Goal: Task Accomplishment & Management: Complete application form

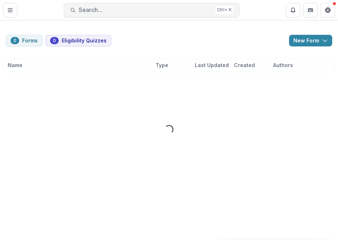
click at [142, 31] on div "0 Forms 0 Eligibility Quizzes New Form New Eligibility Quiz New Form Name Type …" at bounding box center [169, 104] width 338 height 169
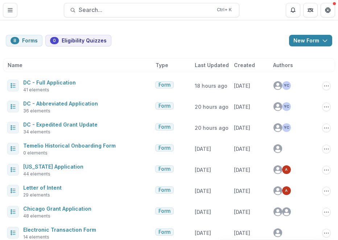
click at [149, 39] on div "8 Forms 0 Eligibility Quizzes New Form New Eligibility Quiz New Form" at bounding box center [169, 41] width 327 height 12
click at [12, 11] on icon "Toggle Menu" at bounding box center [10, 10] width 6 height 6
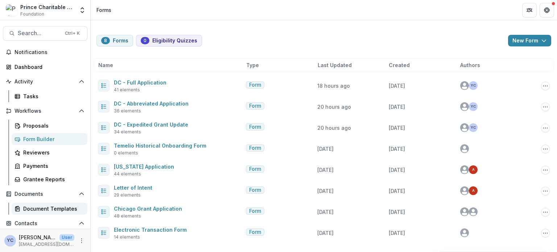
scroll to position [85, 0]
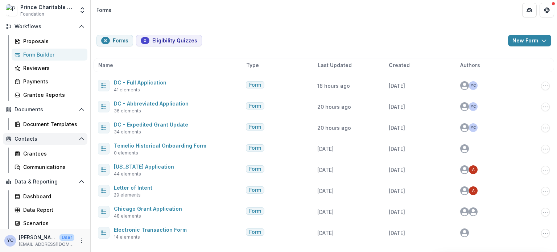
click at [26, 140] on span "Contacts" at bounding box center [45, 139] width 61 height 6
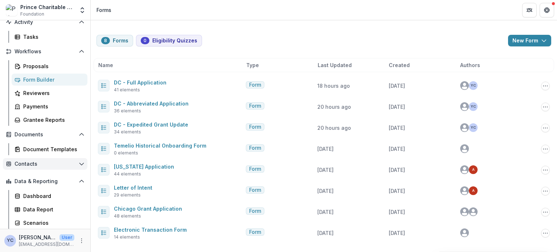
click at [24, 162] on span "Contacts" at bounding box center [45, 164] width 61 height 6
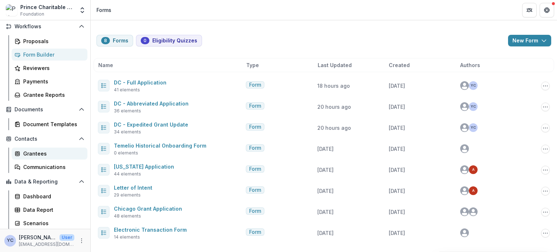
click at [34, 154] on div "Grantees" at bounding box center [52, 154] width 58 height 8
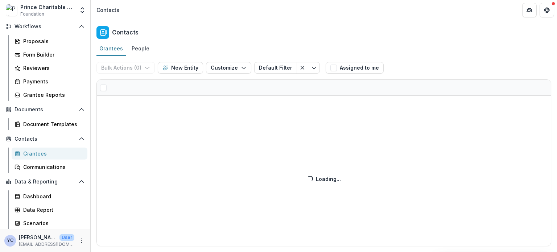
click at [222, 30] on div "Contacts" at bounding box center [324, 30] width 467 height 21
click at [140, 44] on div "People" at bounding box center [141, 48] width 24 height 11
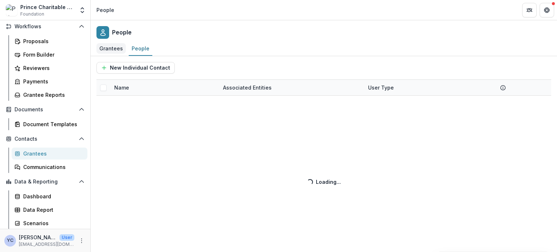
click at [99, 50] on div "Grantees" at bounding box center [111, 48] width 29 height 11
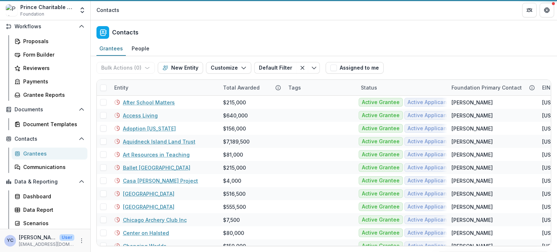
click at [196, 36] on div "Contacts" at bounding box center [324, 30] width 467 height 21
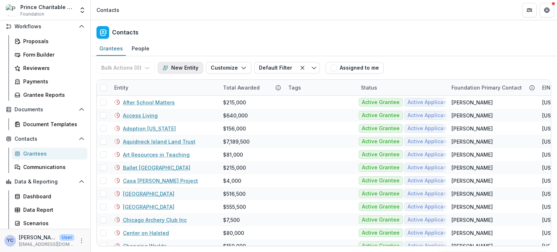
click at [180, 68] on button "New Entity" at bounding box center [180, 68] width 45 height 12
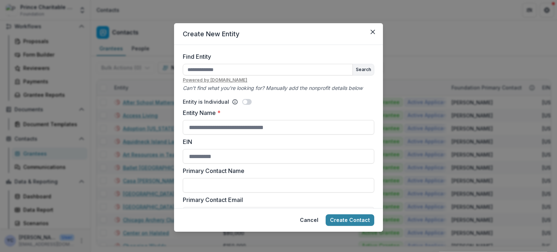
scroll to position [35, 0]
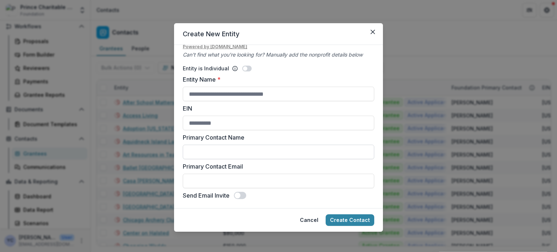
click at [228, 150] on input "Primary Contact Name" at bounding box center [279, 152] width 192 height 15
click at [246, 111] on label "EIN" at bounding box center [276, 108] width 187 height 9
click at [246, 116] on input "EIN" at bounding box center [279, 123] width 192 height 15
click at [212, 87] on input "Entity Name *" at bounding box center [279, 94] width 192 height 15
click at [209, 58] on div "Find Entity Search Powered by every.org Can't find what you're looking for? Man…" at bounding box center [279, 39] width 192 height 40
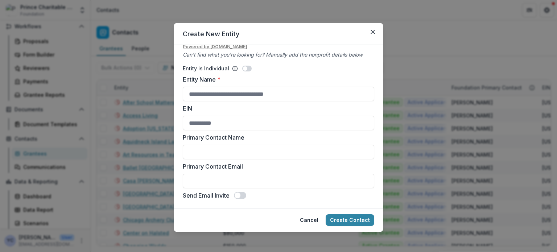
click at [250, 69] on div "Entity is Individual" at bounding box center [279, 69] width 192 height 8
click at [244, 68] on span at bounding box center [245, 68] width 4 height 4
click at [244, 68] on span at bounding box center [246, 69] width 9 height 6
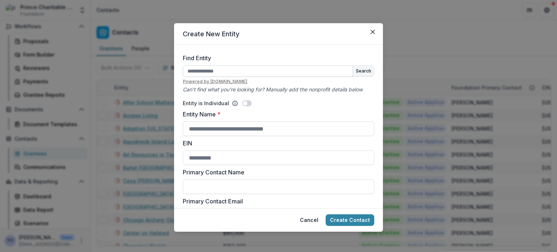
click at [218, 71] on input "Find Entity" at bounding box center [268, 71] width 170 height 12
click at [269, 91] on icon "Can't find what you're looking for? Manually add the nonprofit details below" at bounding box center [273, 89] width 180 height 6
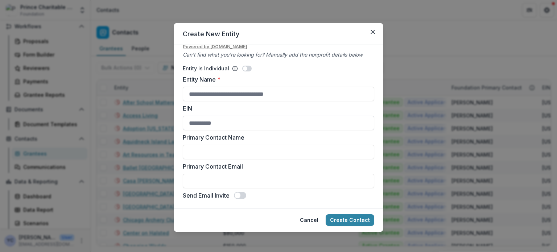
scroll to position [34, 0]
drag, startPoint x: 375, startPoint y: 33, endPoint x: 307, endPoint y: 68, distance: 76.5
click at [307, 68] on section "Create New Entity Find Entity Search Powered by every.org Can't find what you'r…" at bounding box center [278, 127] width 209 height 209
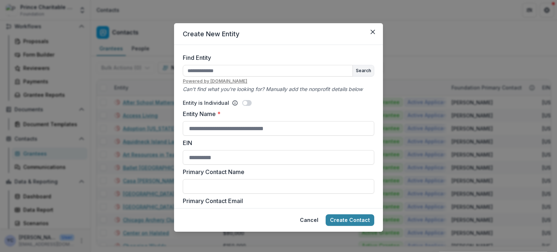
scroll to position [0, 0]
click at [308, 72] on input "Find Entity" at bounding box center [268, 71] width 170 height 12
type input "*******"
click at [326, 214] on button "Create Contact" at bounding box center [350, 220] width 49 height 12
click at [308, 72] on input "*******" at bounding box center [268, 71] width 170 height 12
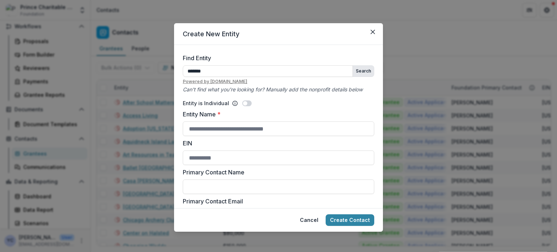
click at [338, 71] on button "Search" at bounding box center [363, 71] width 21 height 11
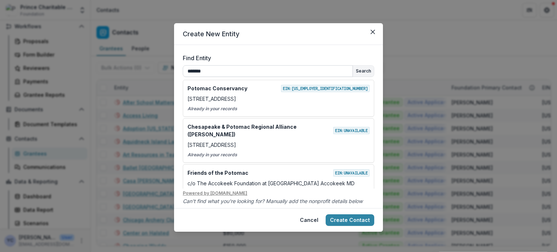
click at [301, 69] on input "*******" at bounding box center [268, 71] width 170 height 12
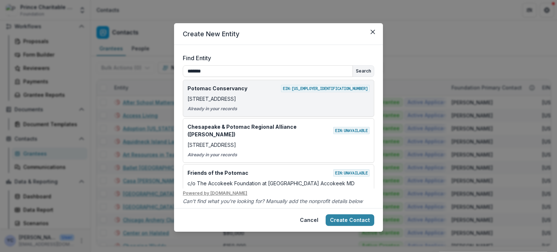
click at [236, 98] on p "8403 Colesville Road Suite 805 Silver Spring MD" at bounding box center [212, 99] width 49 height 8
type input "**********"
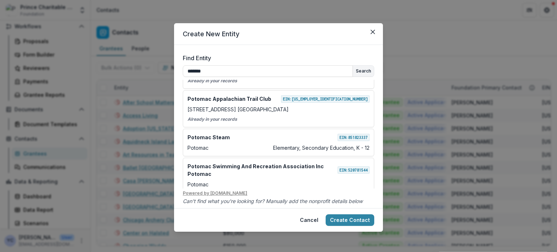
scroll to position [377, 0]
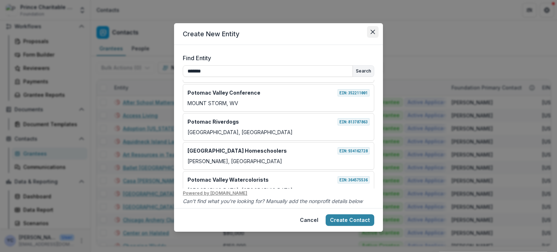
click at [338, 32] on button "Close" at bounding box center [373, 32] width 12 height 12
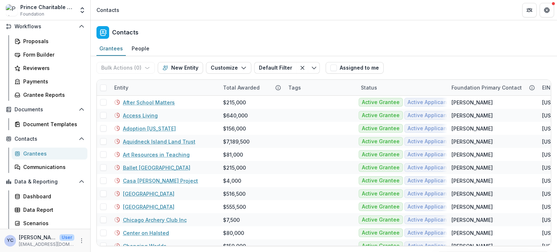
click at [252, 44] on div "Grantees People" at bounding box center [324, 49] width 467 height 15
click at [196, 50] on div "Grantees People" at bounding box center [324, 49] width 467 height 15
click at [170, 69] on button "New Entity" at bounding box center [180, 68] width 45 height 12
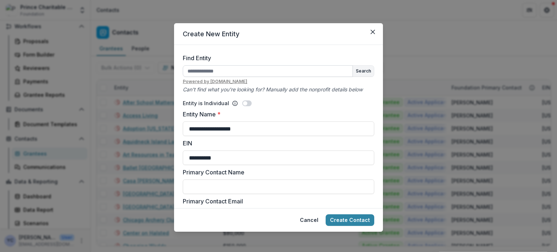
click at [251, 72] on input "Find Entity" at bounding box center [268, 71] width 170 height 12
click at [242, 56] on label "Find Entity" at bounding box center [276, 58] width 187 height 9
click at [242, 65] on input "Find Entity" at bounding box center [268, 71] width 170 height 12
click at [338, 33] on icon "Close" at bounding box center [373, 32] width 4 height 4
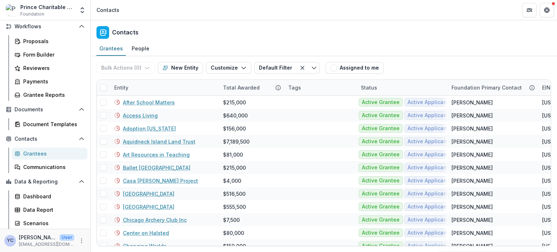
click at [306, 38] on div "Contacts" at bounding box center [324, 30] width 467 height 21
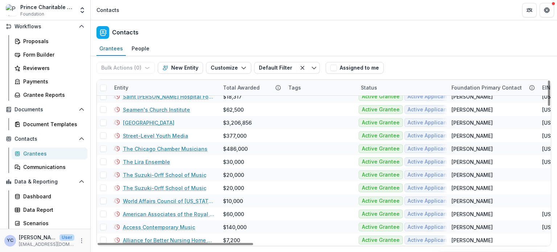
scroll to position [894, 0]
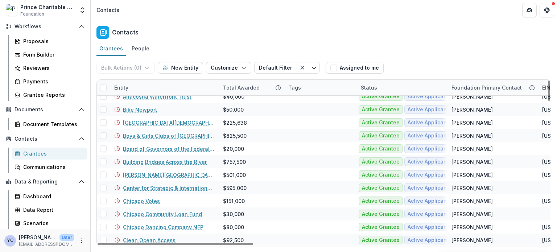
click at [248, 37] on div "Contacts" at bounding box center [324, 30] width 467 height 21
click at [56, 13] on div "Prince Charitable Trusts Sandbox Foundation" at bounding box center [47, 10] width 54 height 14
click at [84, 10] on icon "Open entity switcher" at bounding box center [82, 10] width 7 height 7
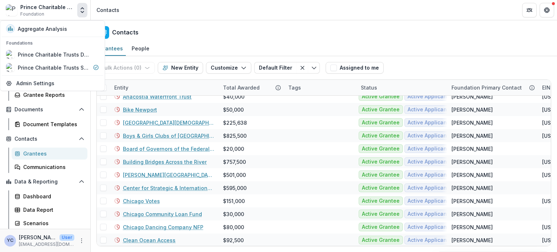
click at [181, 19] on header "Contacts" at bounding box center [324, 10] width 467 height 20
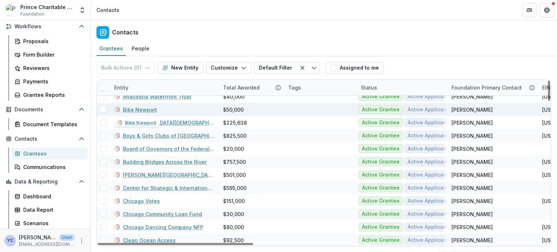
click at [146, 107] on link "Bike Newport" at bounding box center [140, 110] width 34 height 8
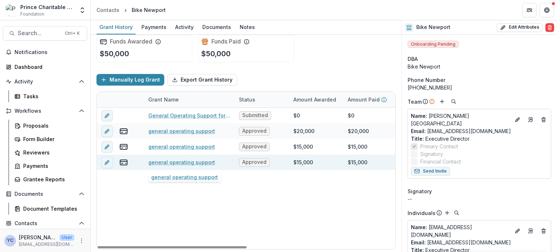
scroll to position [5, 0]
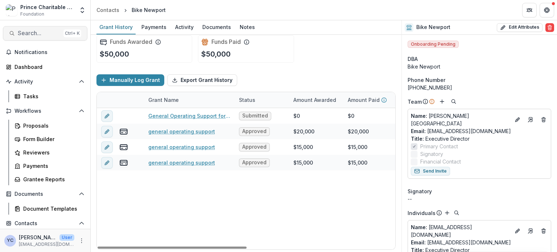
click at [29, 33] on span "Search..." at bounding box center [39, 33] width 43 height 7
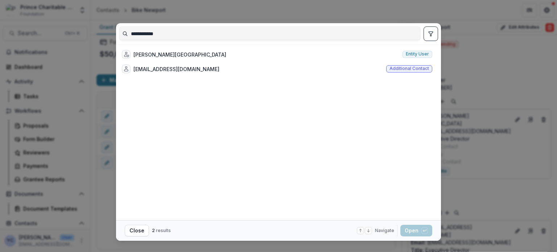
type input "**********"
click at [106, 90] on div "**********" at bounding box center [278, 126] width 557 height 252
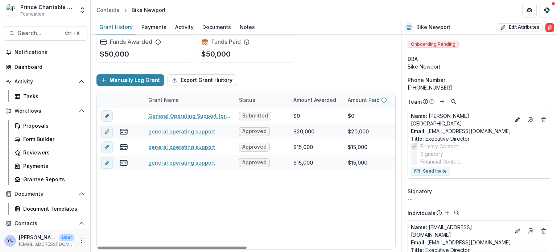
click at [47, 11] on div "Prince Charitable Trusts Sandbox Foundation" at bounding box center [47, 10] width 54 height 14
click at [78, 10] on button "Open entity switcher" at bounding box center [82, 10] width 10 height 15
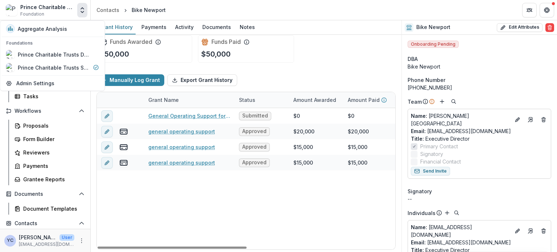
click at [175, 206] on div "General Operating Support for 2025 Submitted $0 $0 $0 Jun 13, 2025 -- $20,000 g…" at bounding box center [393, 179] width 592 height 142
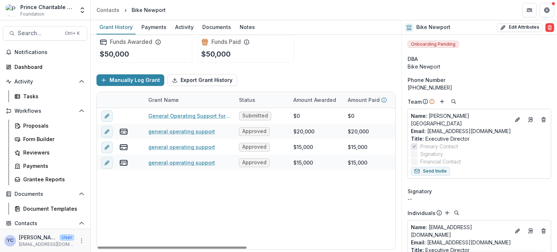
click at [206, 221] on div "General Operating Support for 2025 Submitted $0 $0 $0 Jun 13, 2025 -- $20,000 g…" at bounding box center [393, 179] width 592 height 142
click at [229, 232] on div "General Operating Support for 2025 Submitted $0 $0 $0 Jun 13, 2025 -- $20,000 g…" at bounding box center [393, 179] width 592 height 142
click at [202, 216] on div "General Operating Support for 2025 Submitted $0 $0 $0 Jun 13, 2025 -- $20,000 g…" at bounding box center [393, 179] width 592 height 142
click at [258, 221] on div "General Operating Support for 2025 Submitted $0 $0 $0 Jun 13, 2025 -- $20,000 g…" at bounding box center [393, 179] width 592 height 142
click at [185, 215] on div "General Operating Support for 2025 Submitted $0 $0 $0 Jun 13, 2025 -- $20,000 g…" at bounding box center [393, 179] width 592 height 142
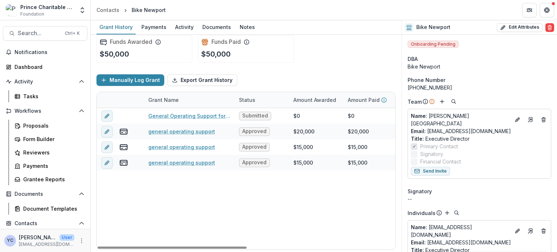
click at [68, 12] on div "Prince Charitable Trusts Sandbox Foundation" at bounding box center [47, 10] width 54 height 14
click at [87, 11] on div "Prince Charitable Trusts Sandbox Foundation Aggregate Analysis Foundations Prin…" at bounding box center [45, 11] width 90 height 17
click at [84, 10] on icon "Open entity switcher" at bounding box center [82, 10] width 7 height 7
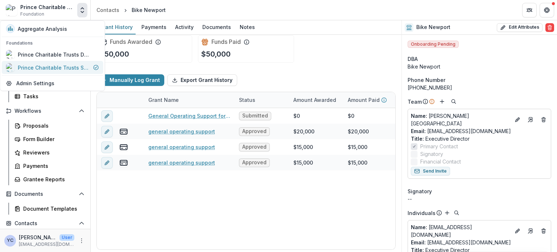
click at [70, 68] on div "Prince Charitable Trusts Sandbox" at bounding box center [54, 68] width 73 height 8
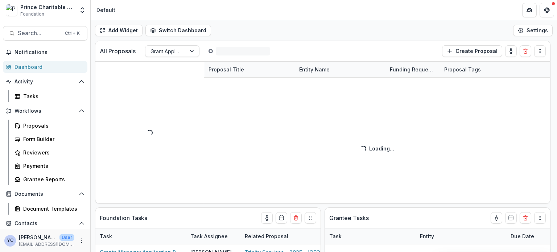
click at [323, 208] on div "All Proposals Grant Application Process ( 0 ) Create Proposal Loading... Propos…" at bounding box center [324, 147] width 467 height 212
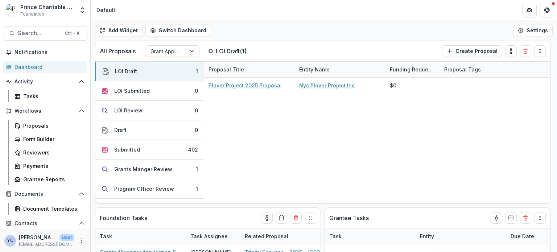
click at [320, 206] on div "All Proposals Grant Application Process LOI Draft ( 1 ) Create Proposal LOI Dra…" at bounding box center [324, 147] width 467 height 212
click at [33, 139] on div "Form Builder" at bounding box center [52, 139] width 58 height 8
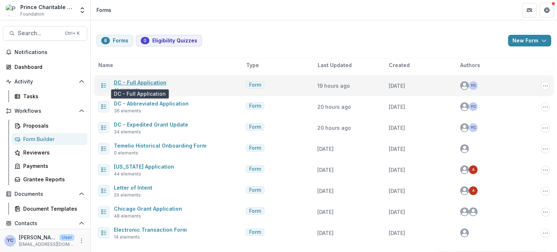
click at [140, 82] on link "DC - Full Application" at bounding box center [140, 82] width 53 height 6
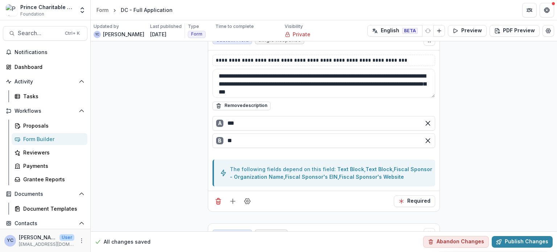
scroll to position [283, 0]
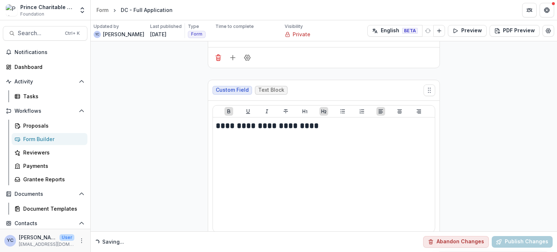
scroll to position [496, 0]
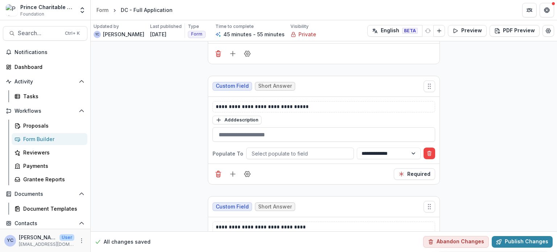
scroll to position [2105, 0]
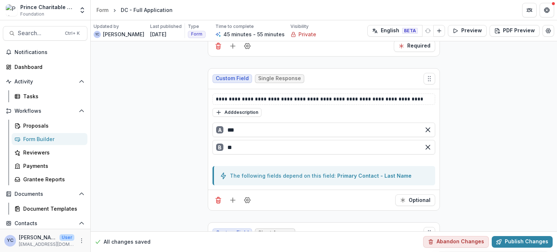
scroll to position [2654, 0]
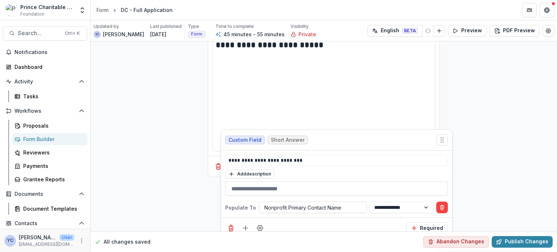
scroll to position [1989, 0]
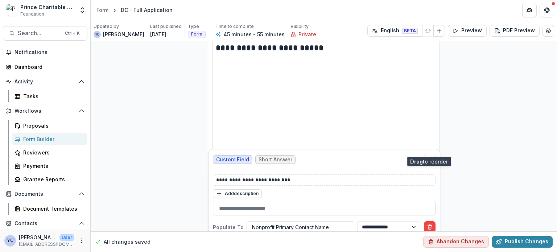
drag, startPoint x: 428, startPoint y: 77, endPoint x: 342, endPoint y: 174, distance: 129.1
click at [338, 156] on icon "Move field" at bounding box center [429, 159] width 7 height 7
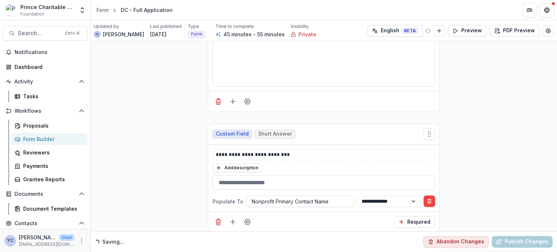
scroll to position [2057, 0]
click at [263, 151] on p "**********" at bounding box center [324, 155] width 217 height 8
click at [271, 151] on p "**********" at bounding box center [324, 155] width 217 height 8
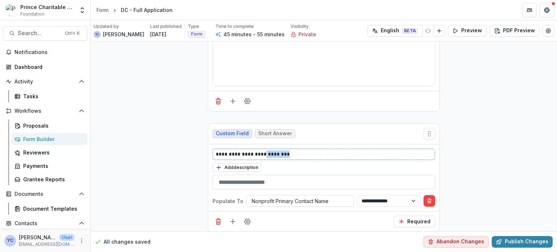
drag, startPoint x: 285, startPoint y: 145, endPoint x: 262, endPoint y: 146, distance: 23.3
click at [262, 151] on p "**********" at bounding box center [324, 155] width 217 height 8
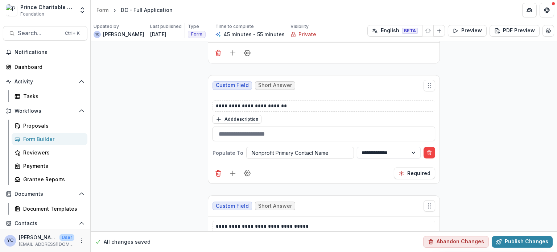
scroll to position [2127, 0]
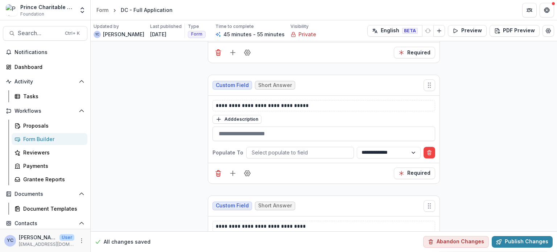
scroll to position [2228, 0]
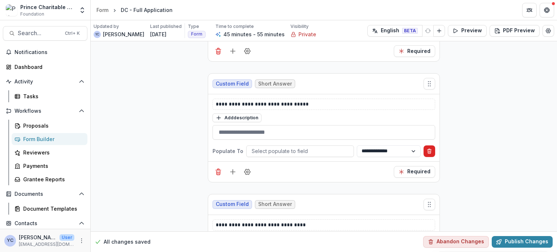
click at [338, 148] on icon "Delete condition" at bounding box center [430, 151] width 6 height 6
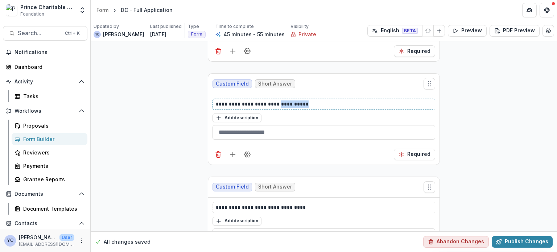
drag, startPoint x: 278, startPoint y: 96, endPoint x: 309, endPoint y: 95, distance: 31.6
click at [309, 101] on p "**********" at bounding box center [324, 105] width 217 height 8
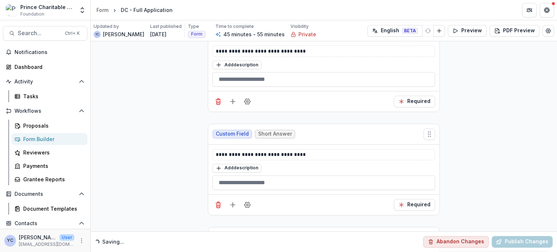
scroll to position [2282, 0]
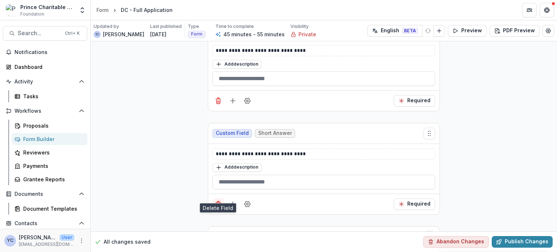
click at [217, 201] on icon "Delete field" at bounding box center [218, 204] width 7 height 7
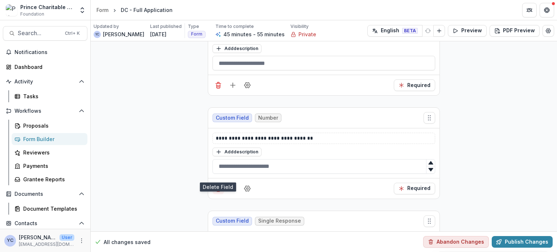
scroll to position [2584, 0]
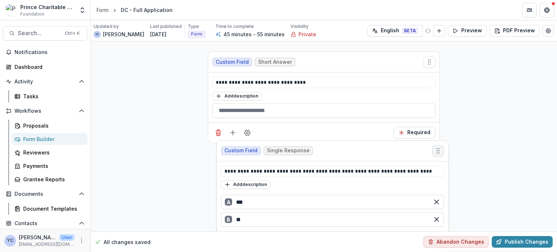
scroll to position [2249, 0]
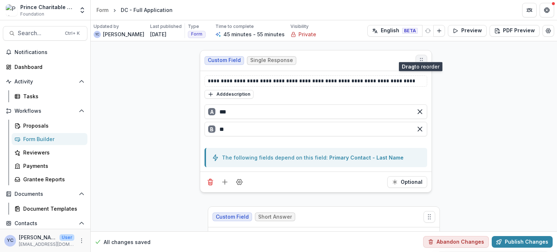
drag, startPoint x: 429, startPoint y: 159, endPoint x: 421, endPoint y: 52, distance: 107.4
click at [338, 57] on icon "Move field" at bounding box center [421, 60] width 7 height 7
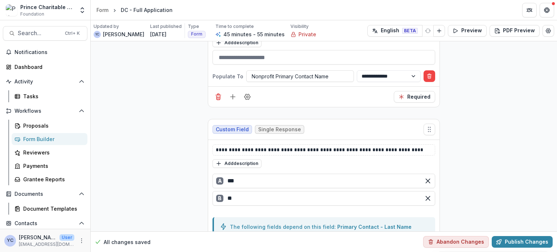
scroll to position [2184, 0]
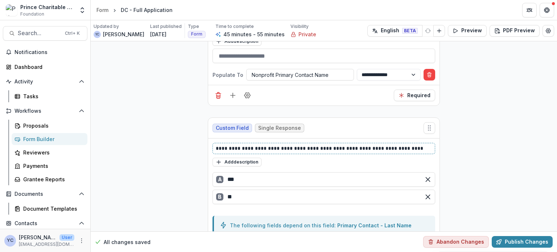
click at [303, 145] on p "**********" at bounding box center [324, 149] width 217 height 8
drag, startPoint x: 351, startPoint y: 140, endPoint x: 228, endPoint y: 144, distance: 123.8
click at [228, 144] on div "**********" at bounding box center [324, 148] width 223 height 11
copy p "**********"
click at [315, 145] on p "**********" at bounding box center [324, 149] width 217 height 8
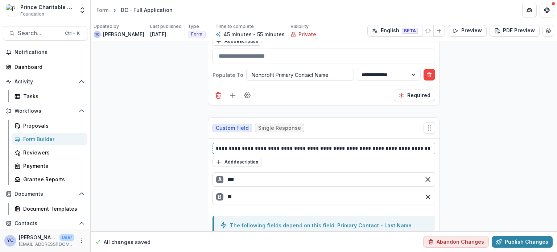
click at [287, 145] on p "**********" at bounding box center [324, 149] width 217 height 8
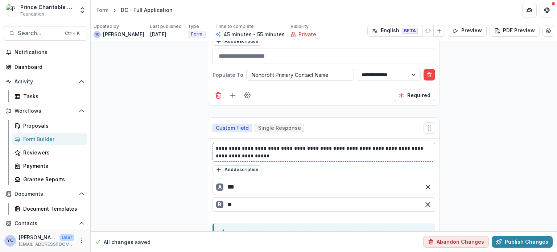
click at [338, 148] on p "**********" at bounding box center [324, 152] width 217 height 15
drag, startPoint x: 364, startPoint y: 148, endPoint x: 408, endPoint y: 142, distance: 44.3
click at [338, 145] on p "**********" at bounding box center [324, 152] width 217 height 15
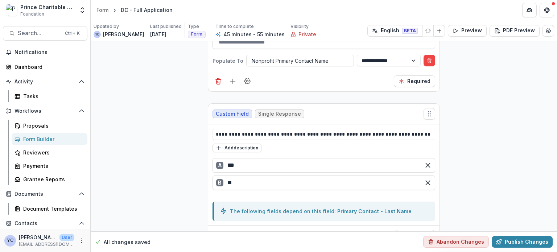
scroll to position [2224, 0]
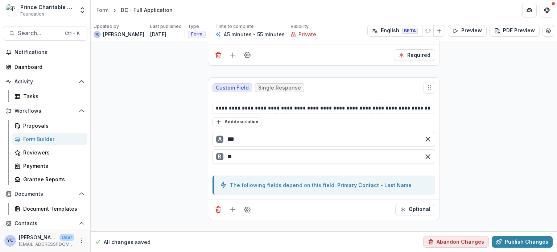
click at [288, 181] on div "The following fields depend on this field: Primary Contact - Last Name" at bounding box center [332, 185] width 205 height 8
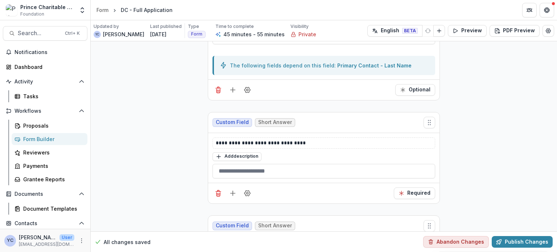
scroll to position [2330, 0]
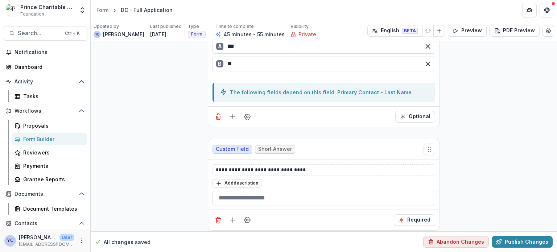
click at [262, 89] on div "The following fields depend on this field: Primary Contact - Last Name" at bounding box center [332, 93] width 205 height 8
click at [247, 116] on circle "Field Settings" at bounding box center [248, 117] width 2 height 2
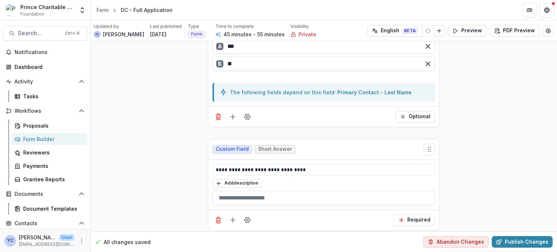
click at [312, 89] on div "The following fields depend on this field: Primary Contact - Last Name" at bounding box center [332, 93] width 205 height 8
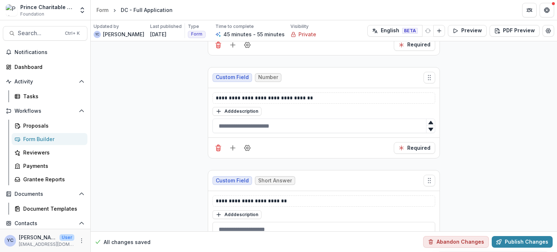
scroll to position [2767, 0]
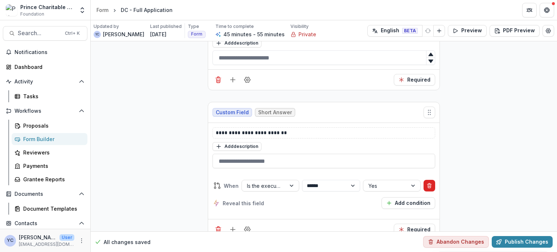
click at [338, 185] on icon "Delete condition" at bounding box center [429, 186] width 3 height 3
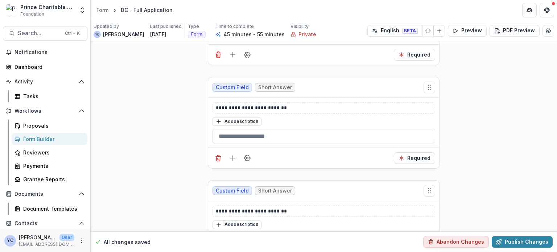
scroll to position [2742, 0]
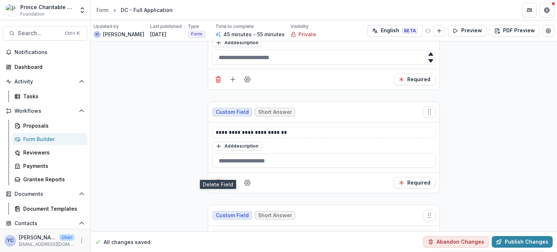
click at [217, 179] on icon "Delete field" at bounding box center [218, 182] width 7 height 7
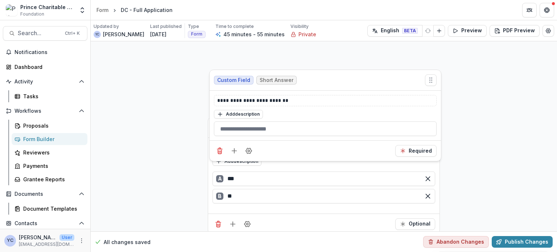
scroll to position [2285, 0]
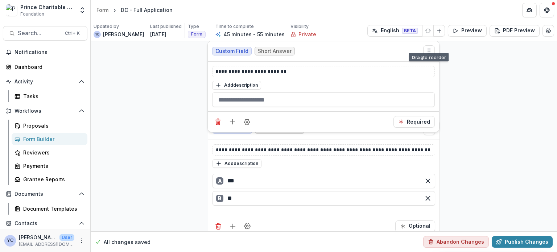
drag, startPoint x: 431, startPoint y: 109, endPoint x: 430, endPoint y: 40, distance: 68.6
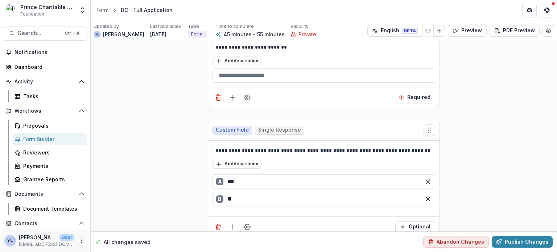
scroll to position [2273, 0]
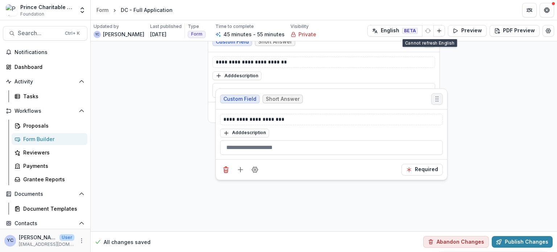
scroll to position [2270, 0]
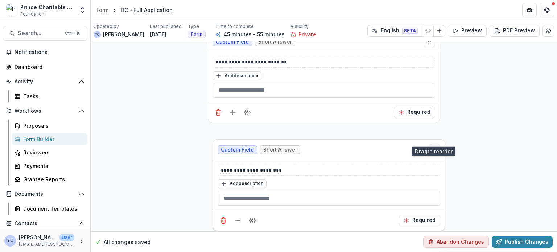
drag, startPoint x: 429, startPoint y: 93, endPoint x: 434, endPoint y: 139, distance: 46.4
click at [338, 146] on icon "Move field" at bounding box center [434, 149] width 7 height 7
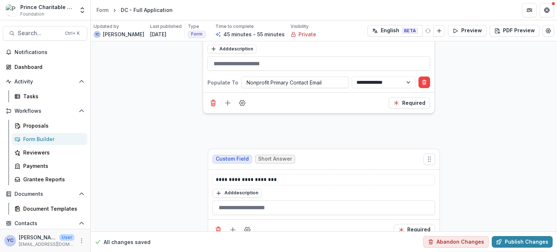
scroll to position [2360, 0]
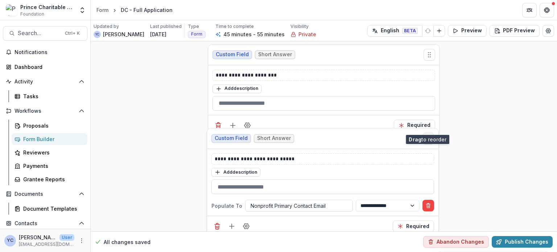
drag, startPoint x: 431, startPoint y: 113, endPoint x: 430, endPoint y: 124, distance: 11.3
click at [338, 135] on icon "Move field" at bounding box center [428, 138] width 7 height 7
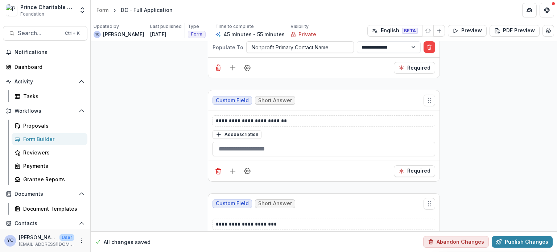
scroll to position [2228, 0]
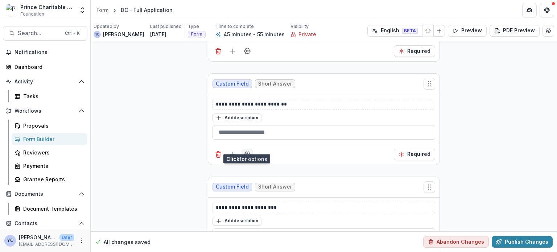
click at [247, 154] on circle "Field Settings" at bounding box center [248, 155] width 2 height 2
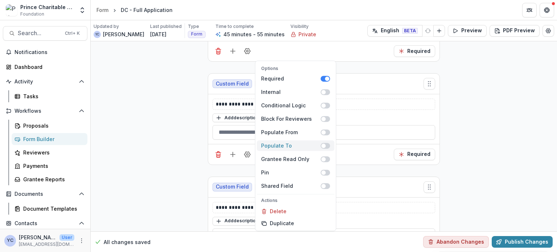
click at [325, 146] on span at bounding box center [324, 146] width 4 height 4
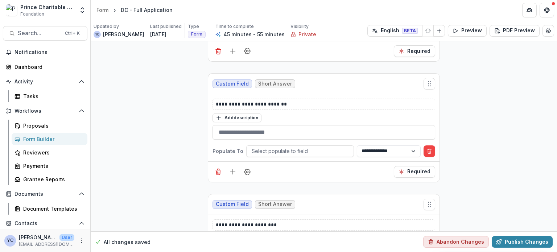
click at [327, 136] on div "**********" at bounding box center [324, 127] width 232 height 67
click at [307, 147] on div at bounding box center [300, 151] width 97 height 9
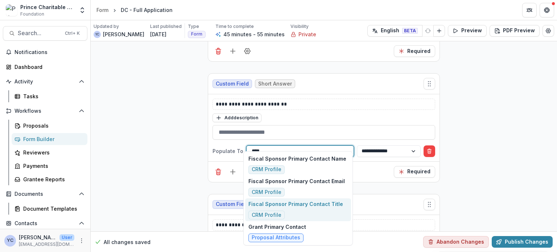
scroll to position [0, 0]
type input "*******"
click at [322, 208] on div "Fiscal Sponsor Primary Contact Title CRM Profile" at bounding box center [296, 209] width 95 height 19
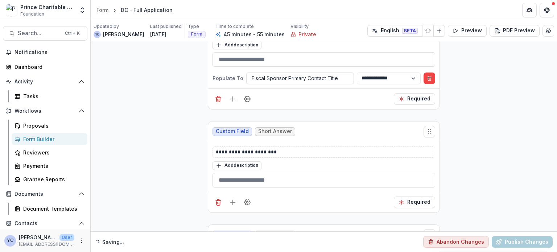
scroll to position [2329, 0]
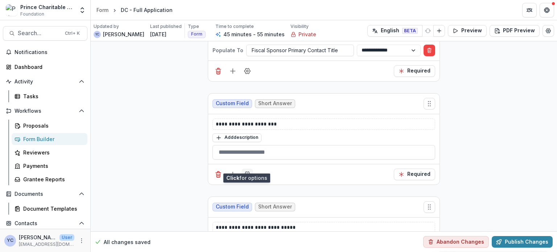
click at [245, 171] on icon "Field Settings" at bounding box center [247, 174] width 7 height 7
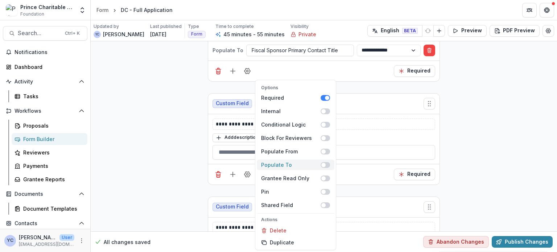
click at [330, 164] on span at bounding box center [325, 165] width 9 height 6
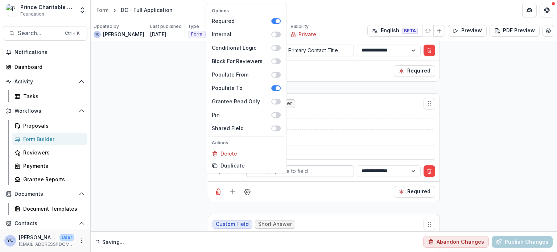
click at [310, 167] on div at bounding box center [300, 171] width 97 height 9
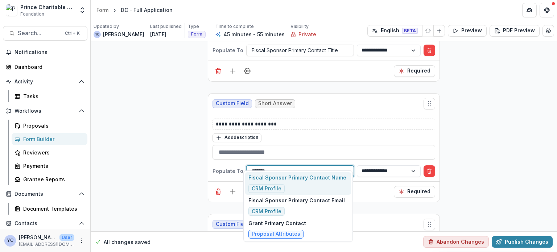
type input "*******"
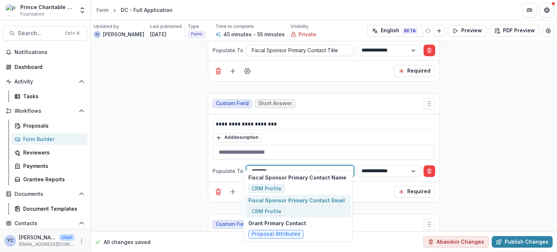
click at [302, 202] on p "Fiscal Sponsor Primary Contact Email" at bounding box center [297, 201] width 97 height 8
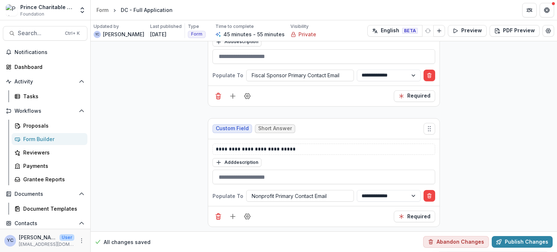
scroll to position [2453, 0]
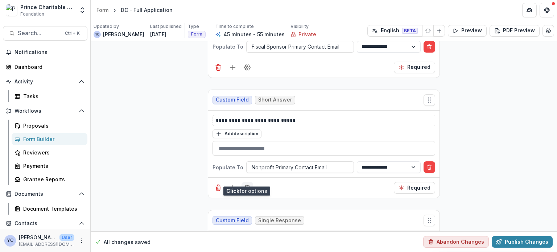
click at [245, 184] on icon "Field Settings" at bounding box center [247, 187] width 7 height 7
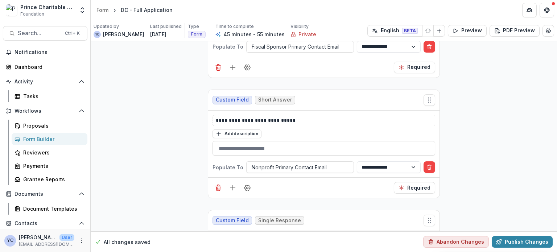
click at [299, 163] on div at bounding box center [300, 167] width 97 height 9
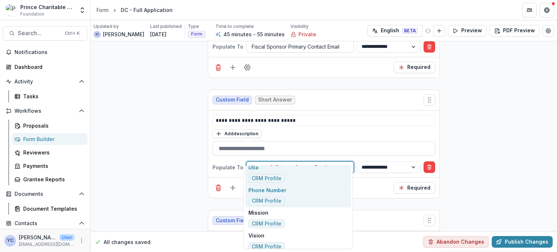
scroll to position [0, 0]
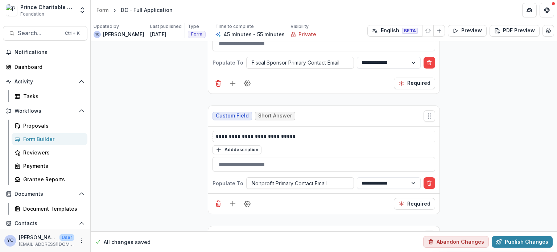
click at [215, 200] on icon "Delete field" at bounding box center [218, 203] width 7 height 7
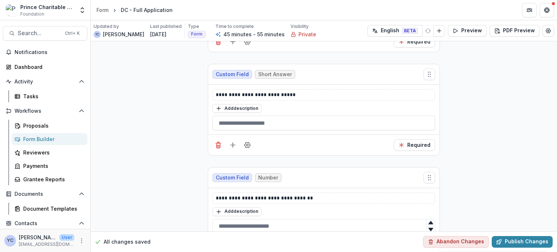
scroll to position [2903, 0]
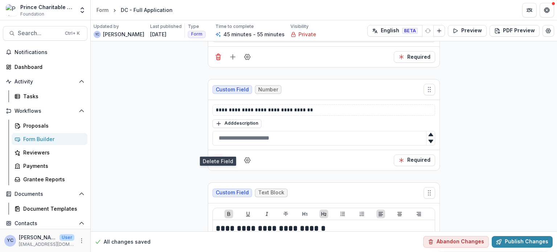
click at [218, 160] on line "Delete field" at bounding box center [218, 161] width 0 height 2
click at [160, 160] on div "**********" at bounding box center [324, 113] width 467 height 5950
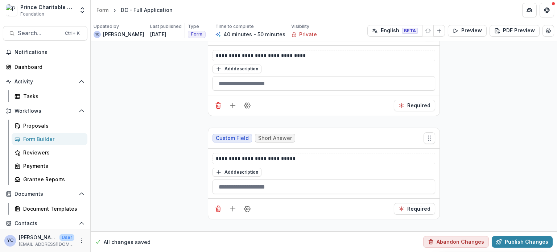
scroll to position [2751, 0]
click at [173, 191] on div "**********" at bounding box center [324, 213] width 467 height 5847
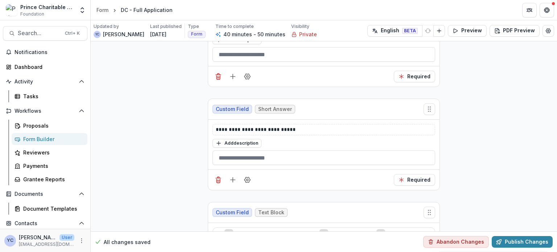
scroll to position [2699, 0]
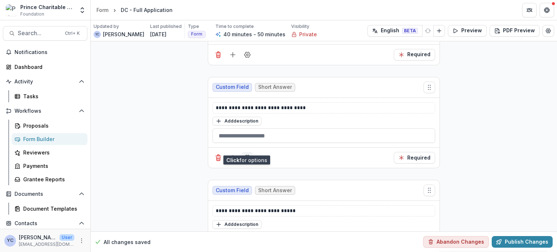
click at [247, 157] on circle "Field Settings" at bounding box center [248, 158] width 2 height 2
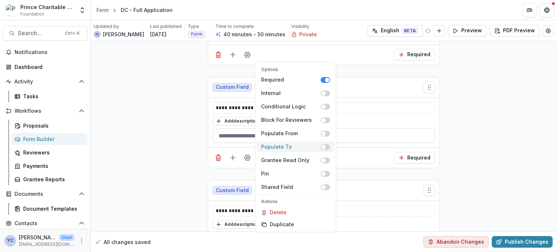
click at [324, 145] on span at bounding box center [324, 147] width 4 height 4
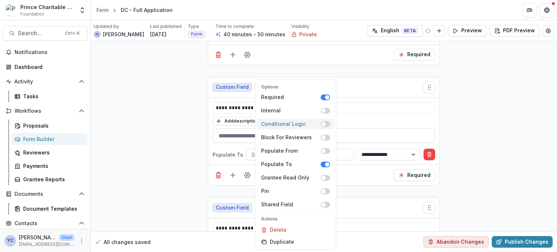
click at [327, 125] on span at bounding box center [325, 124] width 9 height 6
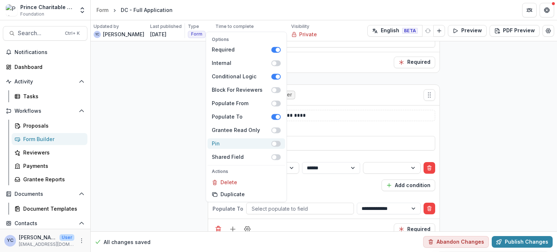
scroll to position [2706, 0]
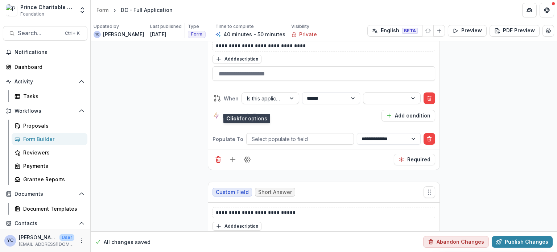
scroll to position [2812, 0]
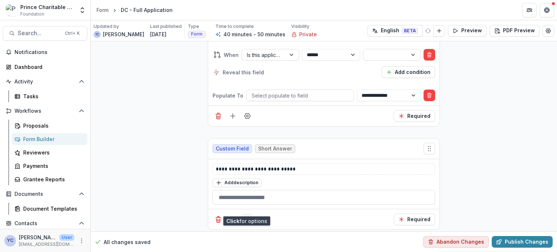
click at [248, 217] on icon "Field Settings" at bounding box center [248, 219] width 6 height 5
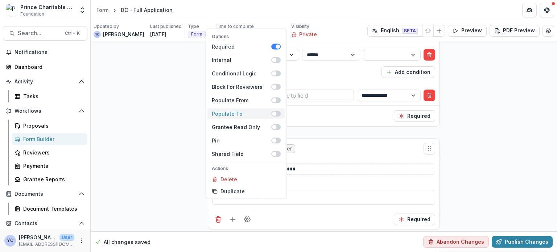
click at [278, 111] on span at bounding box center [275, 114] width 9 height 6
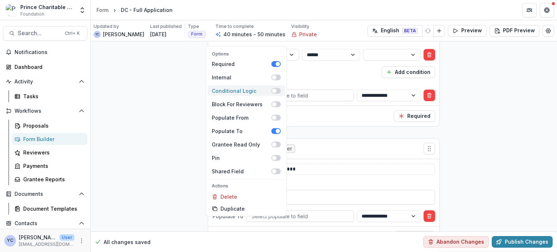
click at [279, 88] on span at bounding box center [275, 91] width 9 height 6
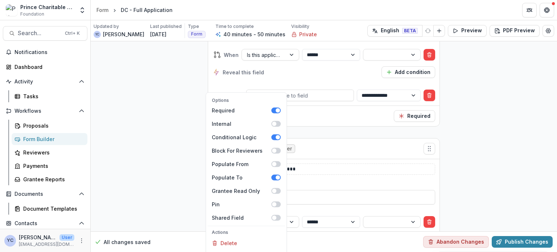
scroll to position [11, 0]
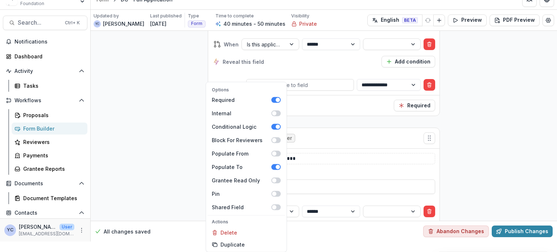
click at [170, 142] on div "**********" at bounding box center [324, 210] width 467 height 5982
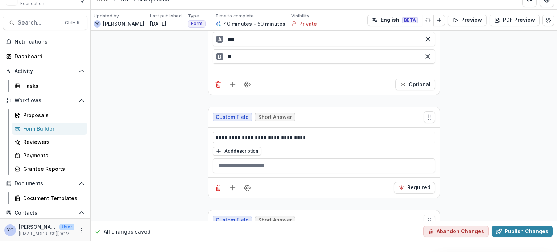
scroll to position [2563, 0]
click at [245, 184] on icon "Field Settings" at bounding box center [247, 187] width 7 height 7
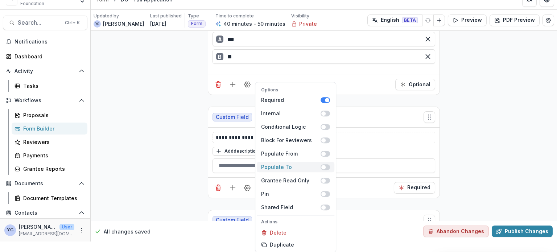
click at [325, 169] on span at bounding box center [325, 167] width 9 height 6
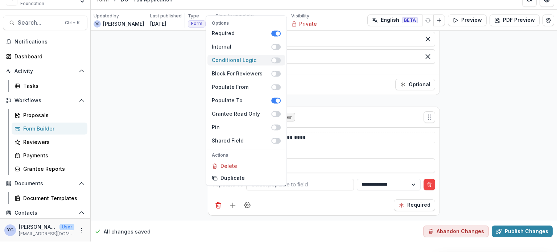
click at [274, 61] on span at bounding box center [274, 60] width 4 height 4
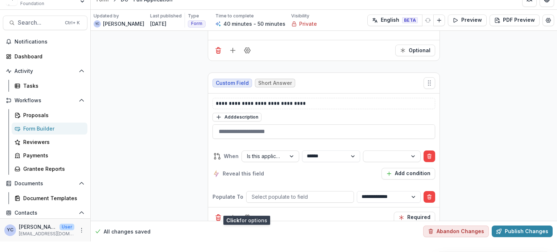
scroll to position [2636, 0]
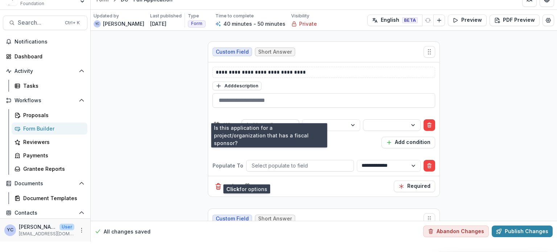
click at [290, 120] on div at bounding box center [292, 125] width 13 height 11
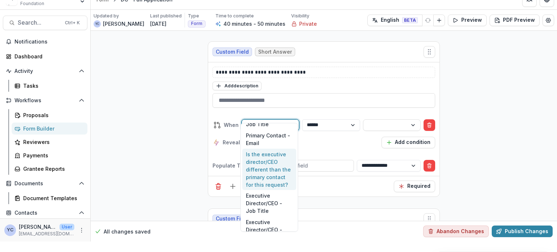
scroll to position [213, 0]
click at [274, 177] on div "Is the executive director/CEO different than the primary contact for this reque…" at bounding box center [269, 169] width 54 height 42
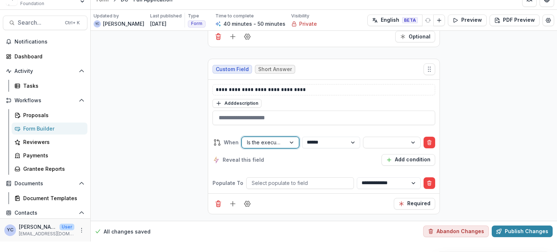
scroll to position [2653, 0]
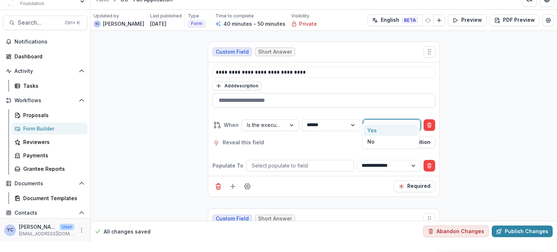
click at [338, 120] on div at bounding box center [386, 124] width 34 height 9
click at [338, 131] on div "Yes" at bounding box center [391, 130] width 54 height 11
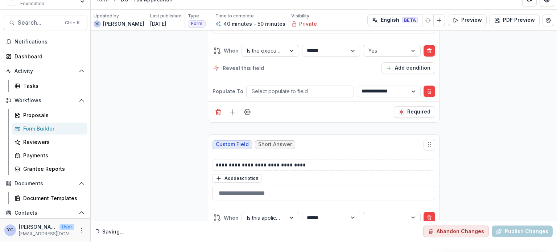
scroll to position [2763, 0]
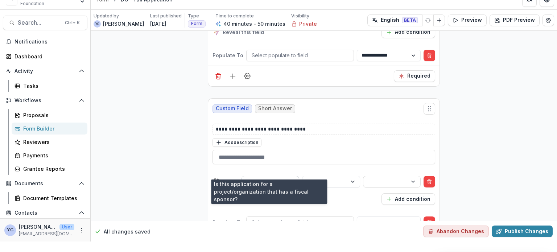
click at [291, 176] on div at bounding box center [292, 181] width 13 height 11
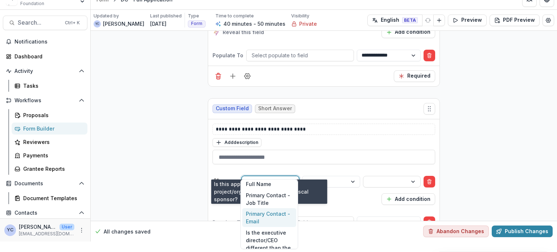
scroll to position [203, 0]
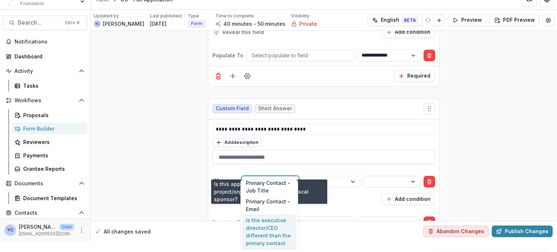
click at [263, 226] on div "Is the executive director/CEO different than the primary contact for this reque…" at bounding box center [269, 236] width 54 height 42
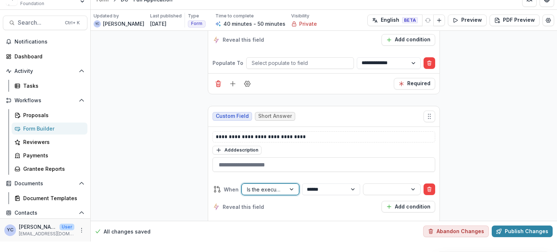
scroll to position [2771, 0]
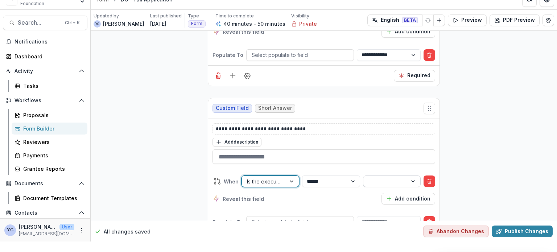
click at [338, 177] on div at bounding box center [386, 181] width 34 height 9
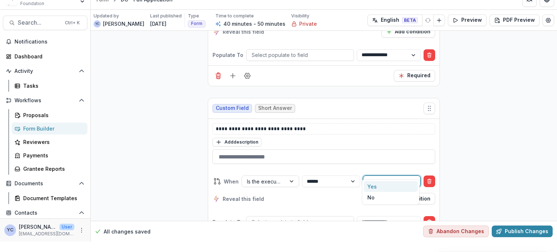
click at [338, 187] on div "Yes" at bounding box center [391, 186] width 54 height 11
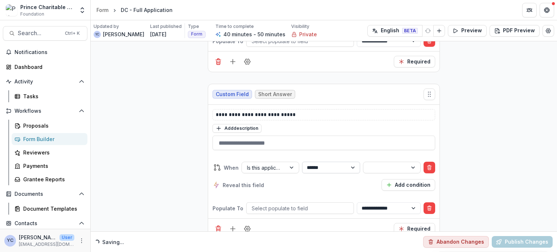
scroll to position [2963, 0]
click at [274, 163] on div at bounding box center [264, 167] width 34 height 9
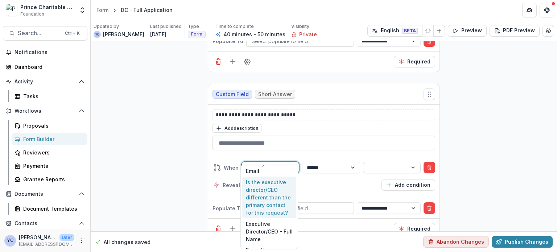
scroll to position [226, 0]
click at [260, 201] on div "Is the executive director/CEO different than the primary contact for this reque…" at bounding box center [269, 198] width 54 height 42
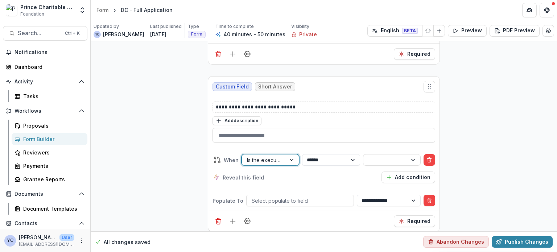
scroll to position [2956, 0]
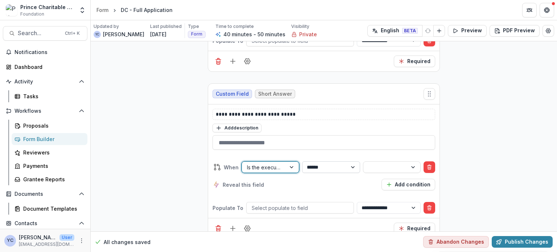
click at [338, 161] on select "**********" at bounding box center [331, 167] width 58 height 12
click at [338, 163] on div at bounding box center [386, 167] width 34 height 9
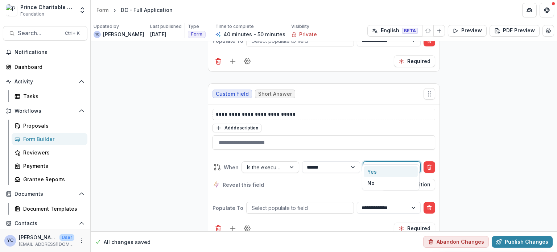
click at [338, 169] on div "Yes" at bounding box center [391, 171] width 54 height 11
click at [338, 155] on div "**********" at bounding box center [324, 121] width 467 height 6071
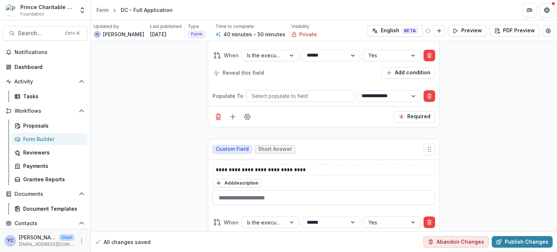
scroll to position [2643, 0]
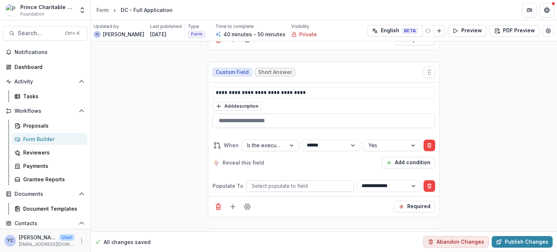
click at [309, 181] on div at bounding box center [300, 185] width 97 height 9
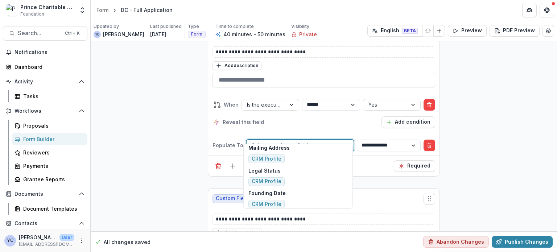
scroll to position [722, 0]
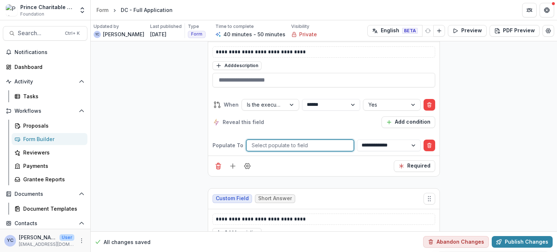
click at [310, 141] on div at bounding box center [300, 145] width 97 height 9
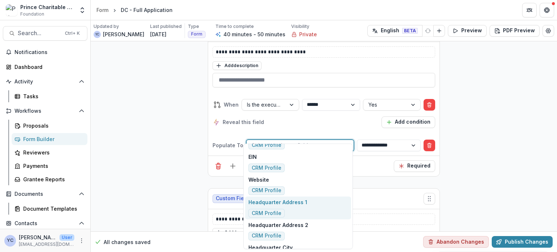
scroll to position [475, 0]
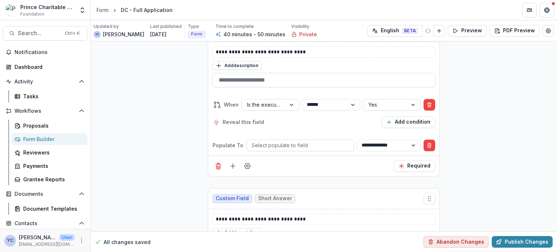
click at [337, 129] on div "**********" at bounding box center [324, 99] width 232 height 114
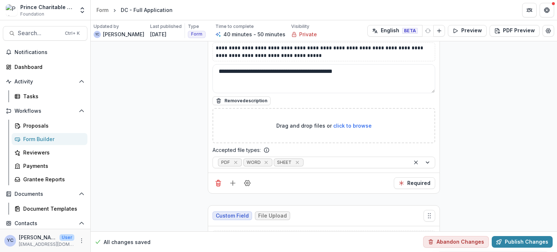
scroll to position [5405, 0]
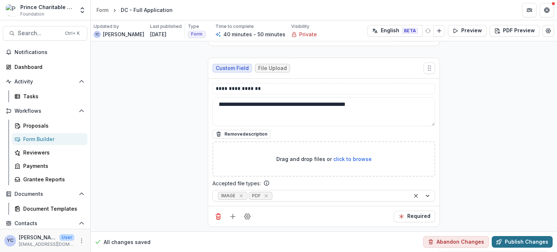
click at [338, 240] on button "Publish Changes" at bounding box center [522, 242] width 61 height 12
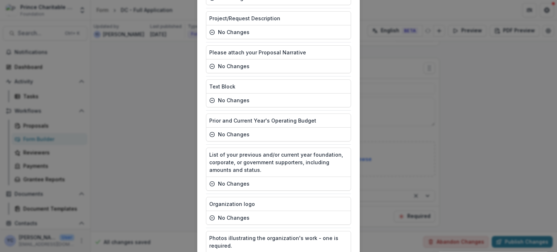
scroll to position [1306, 0]
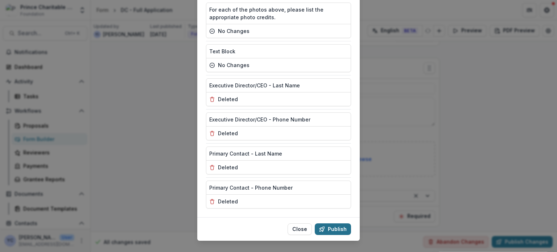
click at [331, 224] on button "Publish" at bounding box center [333, 230] width 36 height 12
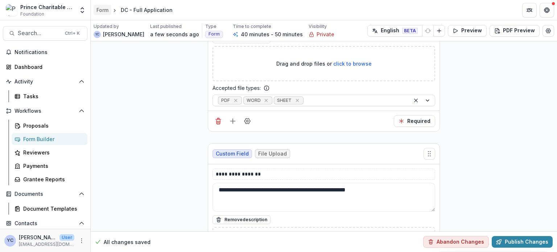
click at [107, 12] on div "Form" at bounding box center [103, 10] width 12 height 8
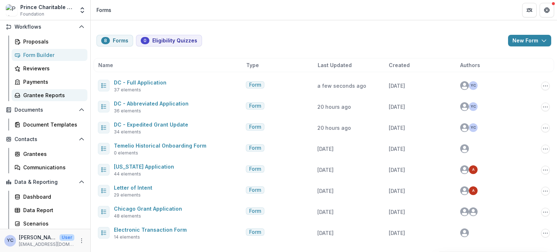
scroll to position [85, 0]
click at [37, 151] on div "Grantees" at bounding box center [52, 154] width 58 height 8
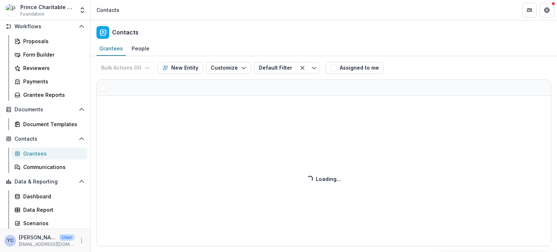
click at [76, 12] on div "Prince Charitable Trusts Sandbox Foundation Aggregate Analysis Foundations Prin…" at bounding box center [45, 10] width 85 height 15
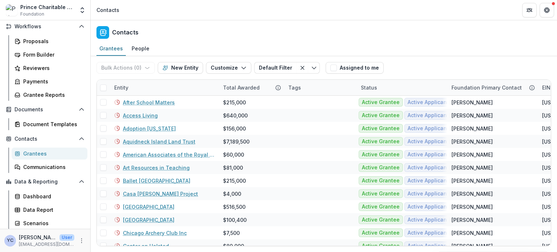
click at [76, 12] on div "Prince Charitable Trusts Sandbox Foundation Aggregate Analysis Foundations Prin…" at bounding box center [45, 10] width 85 height 15
click at [82, 12] on icon "Open entity switcher" at bounding box center [82, 10] width 7 height 7
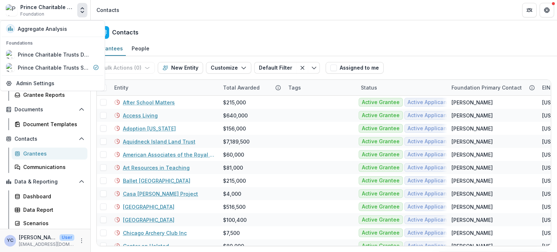
click at [155, 11] on header "Contacts" at bounding box center [324, 10] width 467 height 20
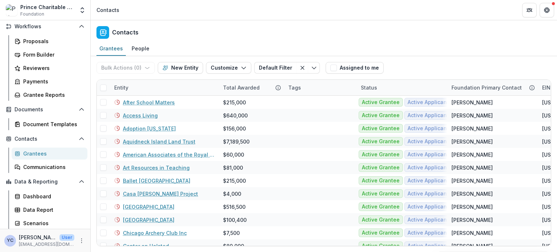
click at [158, 11] on header "Contacts" at bounding box center [324, 10] width 467 height 20
click at [235, 69] on button "Customize" at bounding box center [228, 68] width 45 height 12
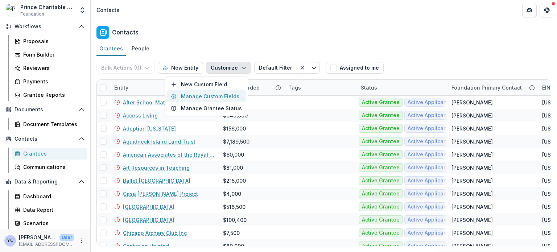
click at [213, 95] on button "Manage Custom Fields" at bounding box center [207, 96] width 80 height 12
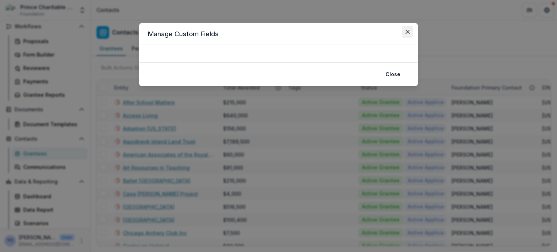
click at [338, 30] on icon "Close" at bounding box center [408, 32] width 4 height 4
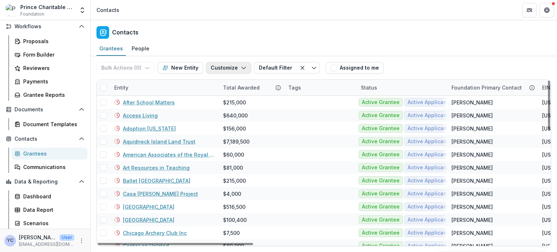
click at [233, 68] on button "Customize" at bounding box center [228, 68] width 45 height 12
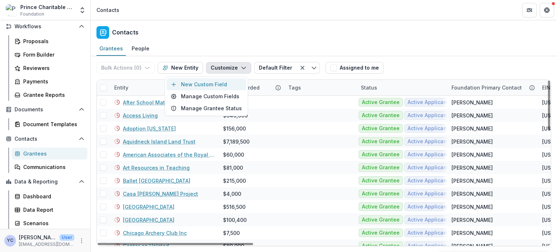
click at [216, 84] on button "New Custom Field" at bounding box center [207, 84] width 80 height 12
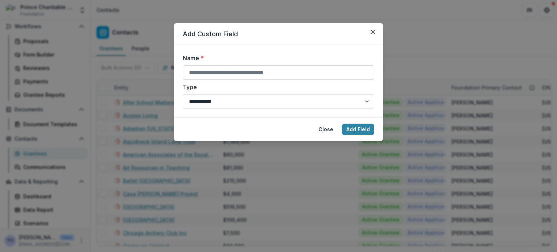
click at [223, 74] on input "Name *" at bounding box center [279, 72] width 192 height 15
type input "*"
click at [338, 30] on button "Close" at bounding box center [373, 32] width 12 height 12
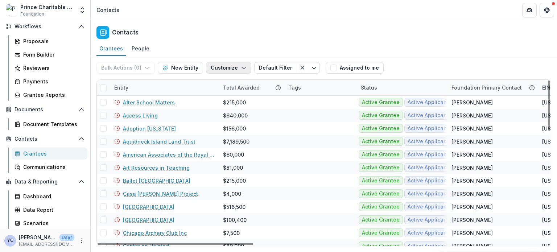
click at [246, 72] on button "Customize" at bounding box center [228, 68] width 45 height 12
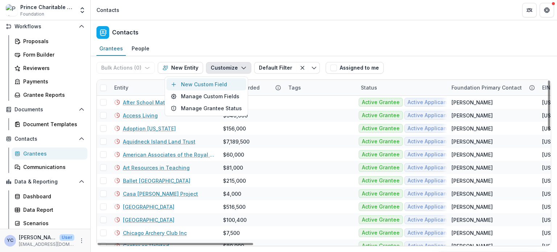
click at [224, 86] on button "New Custom Field" at bounding box center [207, 84] width 80 height 12
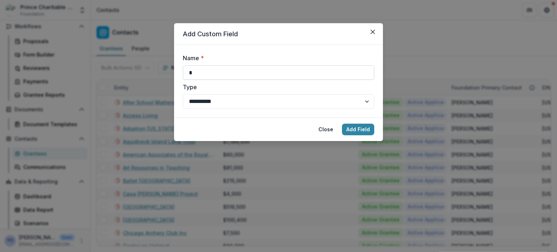
click at [248, 76] on input "*" at bounding box center [279, 72] width 192 height 15
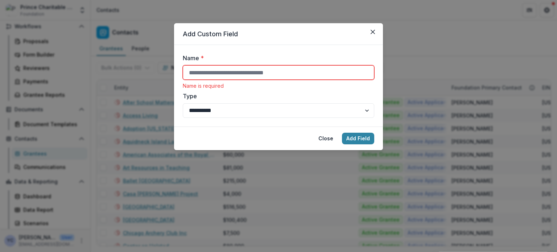
paste input "**********"
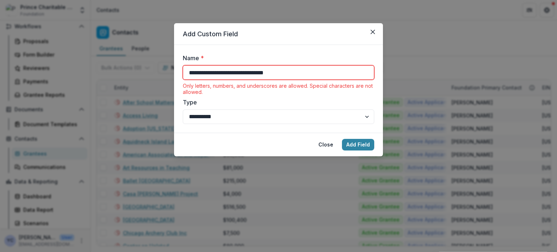
click at [258, 140] on footer "Close Add Field" at bounding box center [278, 145] width 209 height 24
click at [260, 74] on input "**********" at bounding box center [279, 72] width 192 height 15
drag, startPoint x: 287, startPoint y: 75, endPoint x: 256, endPoint y: 75, distance: 31.2
click at [256, 75] on input "**********" at bounding box center [279, 72] width 192 height 15
click at [237, 140] on footer "Close Add Field" at bounding box center [278, 145] width 209 height 24
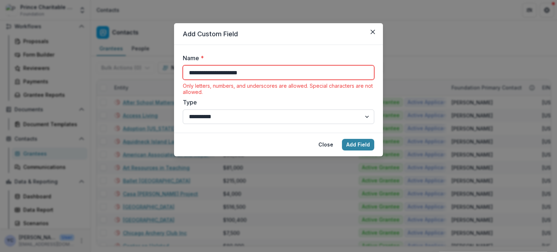
click at [250, 117] on select "**********" at bounding box center [279, 117] width 192 height 15
click at [267, 100] on label "Type" at bounding box center [276, 102] width 187 height 9
click at [267, 110] on select "**********" at bounding box center [279, 117] width 192 height 15
click at [241, 71] on input "**********" at bounding box center [279, 72] width 192 height 15
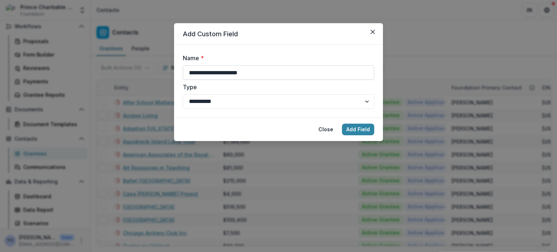
click at [247, 75] on input "**********" at bounding box center [279, 72] width 192 height 15
click at [197, 66] on input "**********" at bounding box center [279, 72] width 192 height 15
click at [187, 69] on input "**********" at bounding box center [279, 72] width 192 height 15
click at [255, 71] on input "**********" at bounding box center [279, 72] width 192 height 15
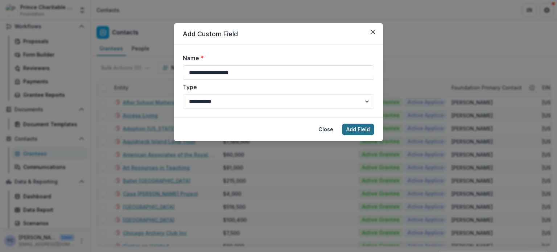
type input "**********"
click at [338, 128] on button "Add Field" at bounding box center [358, 130] width 32 height 12
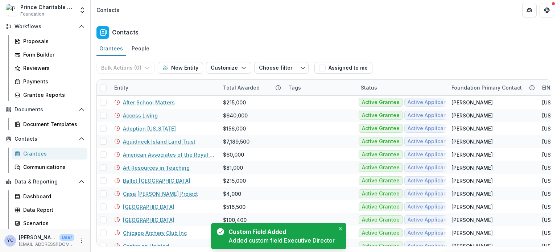
click at [242, 46] on div "Grantees People" at bounding box center [324, 49] width 467 height 15
click at [242, 66] on icon "button" at bounding box center [244, 68] width 6 height 6
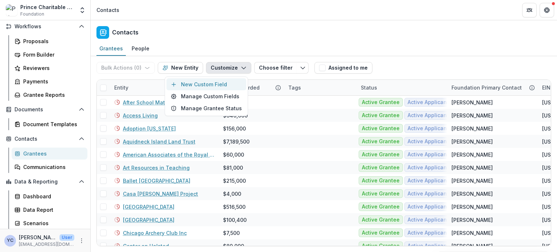
click at [221, 82] on button "New Custom Field" at bounding box center [207, 84] width 80 height 12
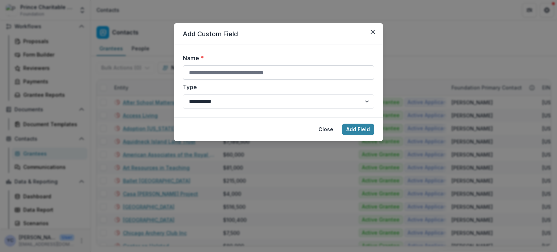
click at [234, 79] on input "Name *" at bounding box center [279, 72] width 192 height 15
click at [338, 33] on button "Close" at bounding box center [373, 32] width 12 height 12
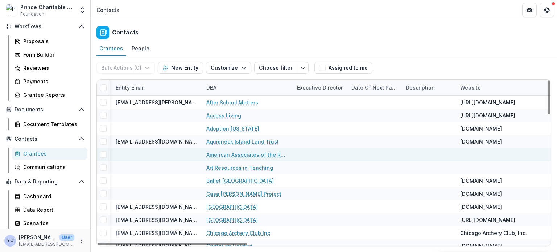
scroll to position [0, 862]
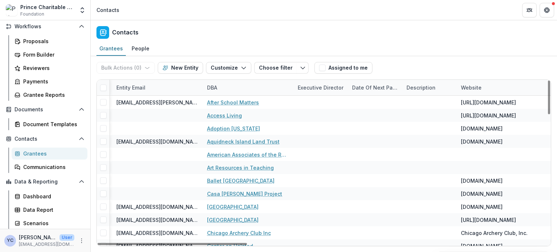
click at [321, 88] on div "Executive Director" at bounding box center [321, 88] width 54 height 8
click at [338, 24] on div "Contacts" at bounding box center [324, 30] width 467 height 21
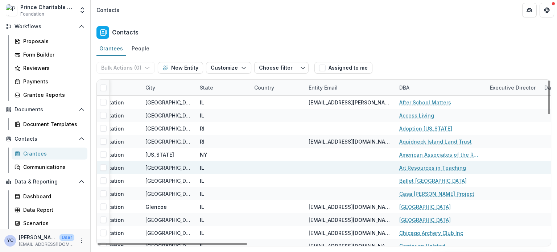
scroll to position [0, 646]
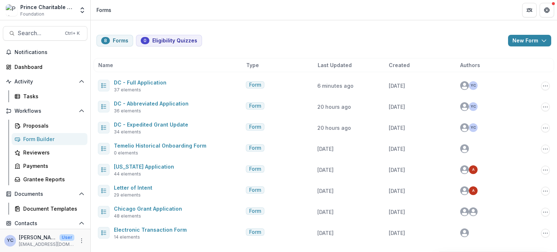
click at [250, 43] on div "8 Forms 0 Eligibility Quizzes New Form New Eligibility Quiz New Form" at bounding box center [324, 41] width 455 height 12
click at [244, 37] on div "8 Forms 0 Eligibility Quizzes New Form New Eligibility Quiz New Form" at bounding box center [324, 41] width 455 height 12
click at [222, 39] on div "8 Forms 0 Eligibility Quizzes New Form New Eligibility Quiz New Form" at bounding box center [324, 41] width 455 height 12
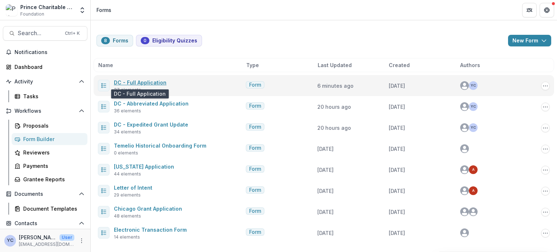
click at [147, 83] on link "DC - Full Application" at bounding box center [140, 82] width 53 height 6
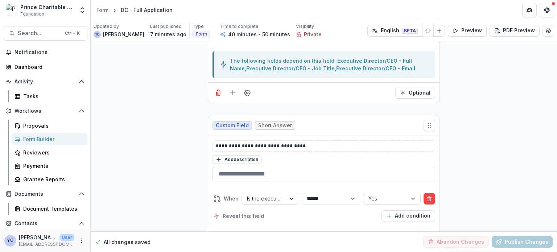
scroll to position [2592, 0]
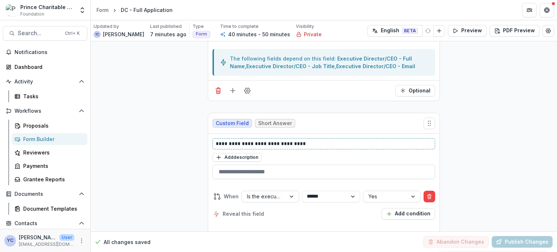
click at [263, 140] on p "**********" at bounding box center [324, 144] width 217 height 8
copy p "**********"
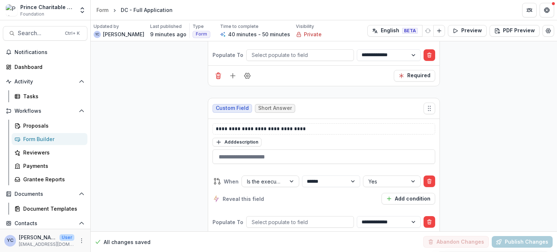
scroll to position [2700, 0]
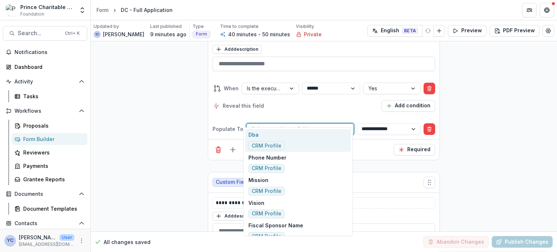
drag, startPoint x: 287, startPoint y: 119, endPoint x: 155, endPoint y: 159, distance: 137.5
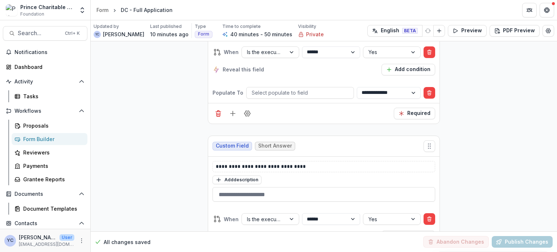
scroll to position [2678, 0]
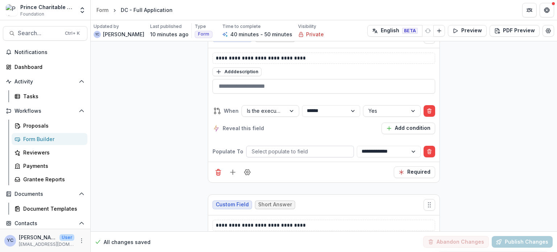
click at [310, 147] on div at bounding box center [300, 151] width 97 height 9
type input "*"
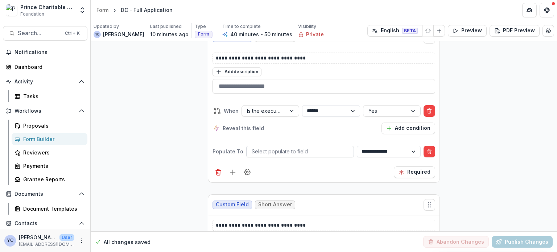
click at [296, 147] on div at bounding box center [300, 151] width 97 height 9
type input "*"
click at [221, 124] on div "**********" at bounding box center [324, 119] width 223 height 41
click at [287, 147] on div at bounding box center [300, 151] width 97 height 9
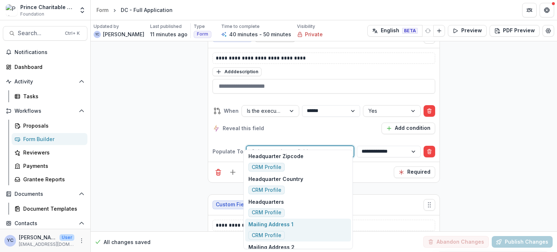
scroll to position [523, 0]
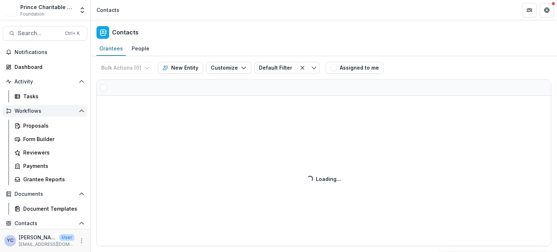
scroll to position [82, 0]
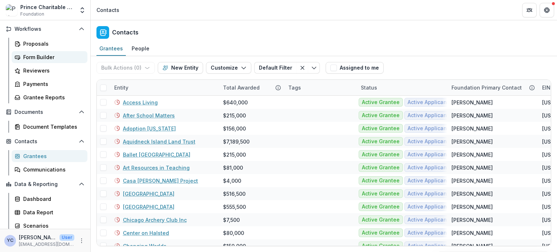
click at [40, 55] on div "Form Builder" at bounding box center [52, 57] width 58 height 8
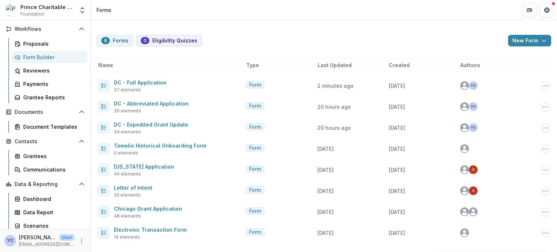
click at [238, 43] on div "8 Forms 0 Eligibility Quizzes New Form New Eligibility Quiz New Form" at bounding box center [324, 41] width 455 height 12
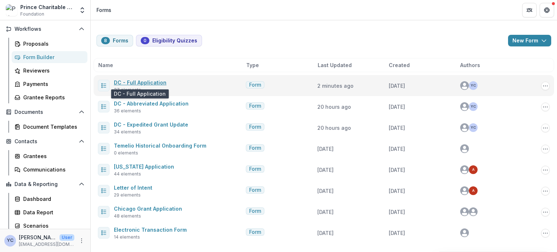
click at [143, 79] on link "DC - Full Application" at bounding box center [140, 82] width 53 height 6
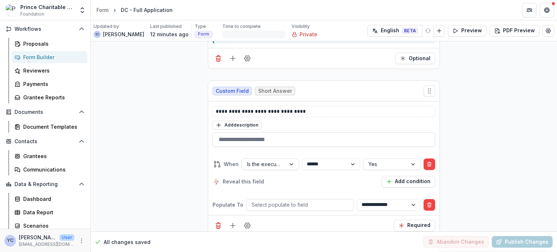
scroll to position [2626, 0]
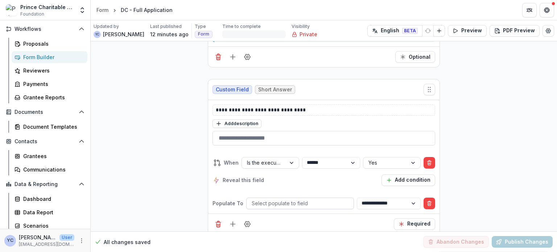
click at [287, 199] on div at bounding box center [300, 203] width 97 height 9
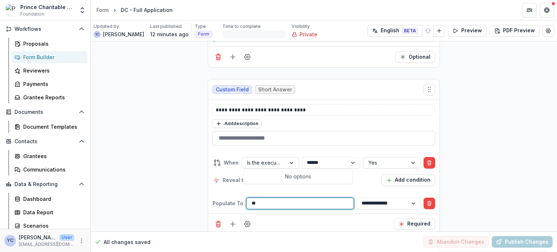
scroll to position [0, 0]
type input "*********"
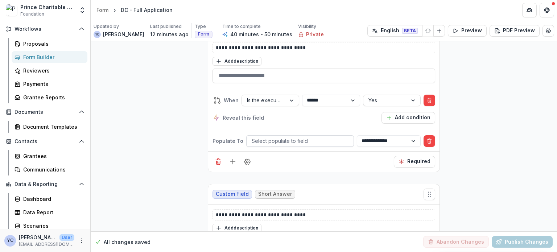
click at [322, 136] on div at bounding box center [300, 140] width 97 height 9
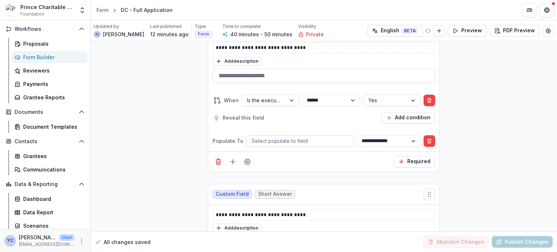
scroll to position [2821, 0]
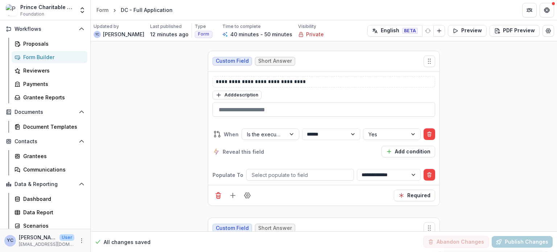
click at [181, 198] on div "**********" at bounding box center [324, 255] width 467 height 6071
click at [169, 181] on div "**********" at bounding box center [324, 255] width 467 height 6071
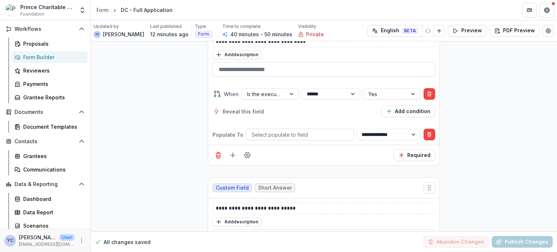
scroll to position [2862, 0]
click at [167, 187] on div "**********" at bounding box center [324, 214] width 467 height 6071
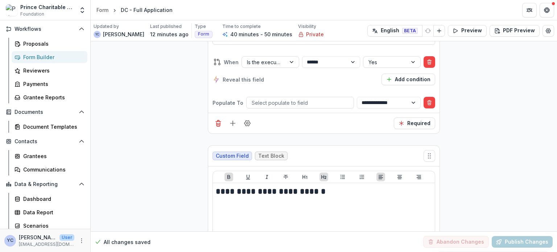
scroll to position [3064, 0]
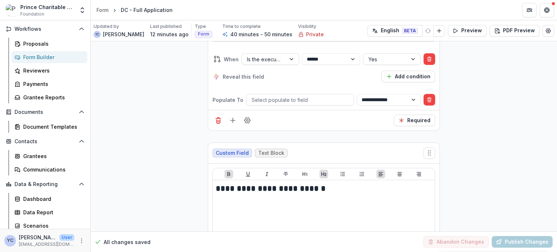
click at [159, 152] on div "**********" at bounding box center [324, 13] width 467 height 6071
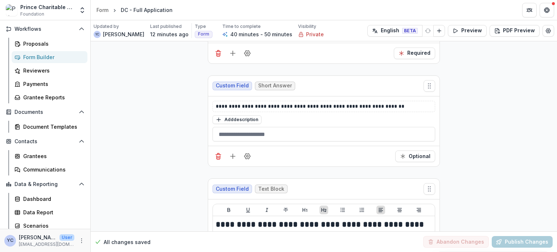
scroll to position [5858, 0]
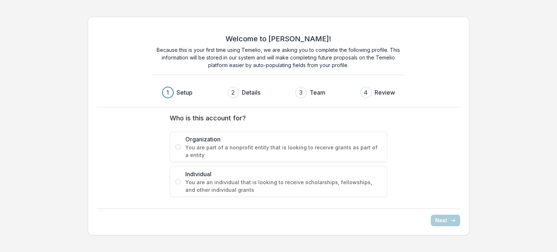
click at [219, 56] on p "Because this is your first time using Temelio, we are asking you to complete th…" at bounding box center [279, 57] width 254 height 23
click at [49, 129] on div "Welcome to Temelio! Because this is your first time using Temelio, we are askin…" at bounding box center [278, 126] width 557 height 230
click at [67, 78] on div "Welcome to Temelio! Because this is your first time using Temelio, we are askin…" at bounding box center [278, 126] width 557 height 230
click at [266, 58] on p "Because this is your first time using Temelio, we are asking you to complete th…" at bounding box center [279, 57] width 254 height 23
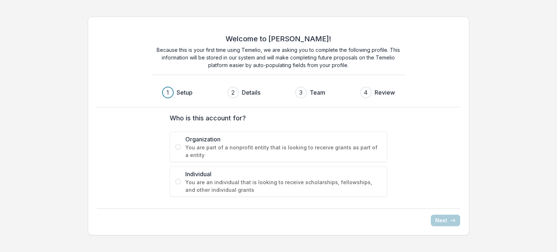
click at [228, 55] on p "Because this is your first time using Temelio, we are asking you to complete th…" at bounding box center [279, 57] width 254 height 23
